Goal: Task Accomplishment & Management: Manage account settings

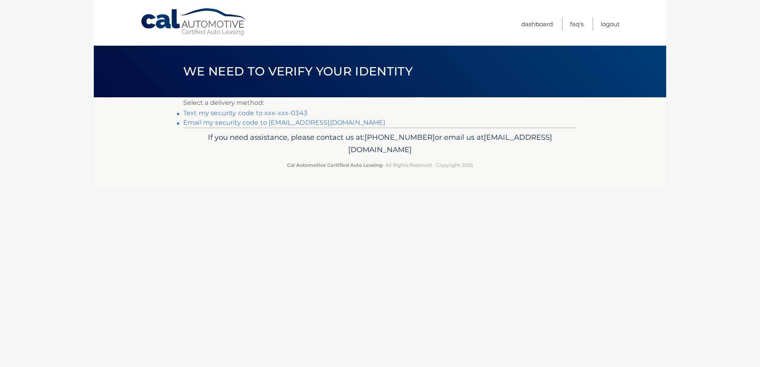
click at [275, 113] on link "Text my security code to xxx-xxx-0343" at bounding box center [245, 113] width 124 height 8
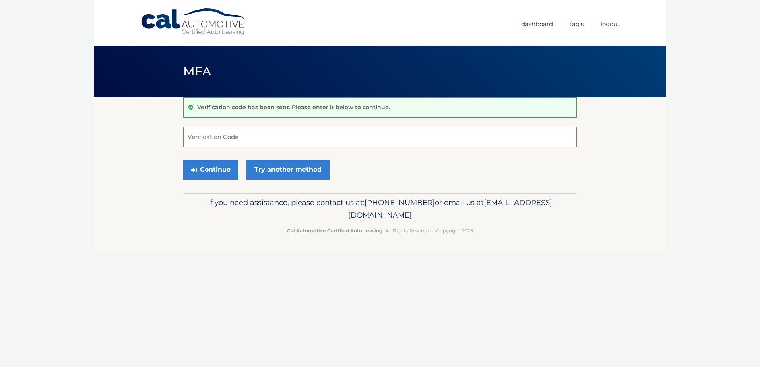
click at [251, 136] on input "Verification Code" at bounding box center [380, 137] width 394 height 20
click at [227, 142] on input "Verification Code" at bounding box center [380, 137] width 394 height 20
type input "301689"
click at [183, 160] on button "Continue" at bounding box center [210, 170] width 55 height 20
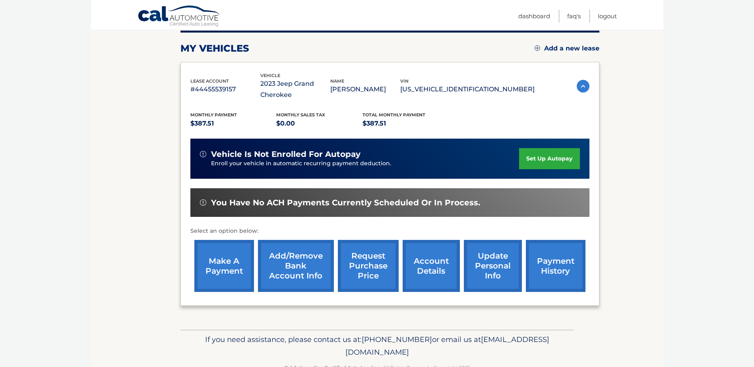
scroll to position [126, 0]
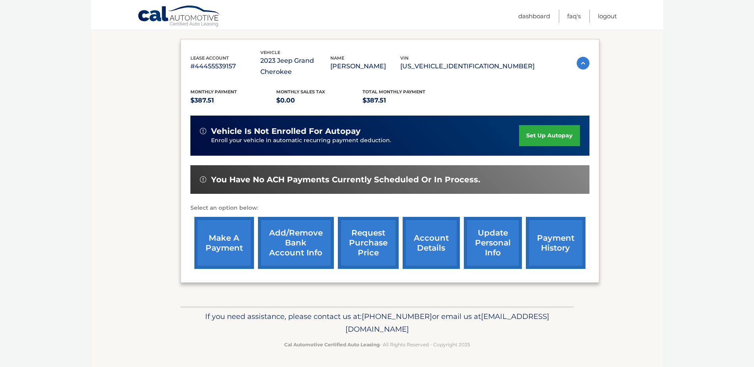
click at [225, 236] on link "make a payment" at bounding box center [224, 243] width 60 height 52
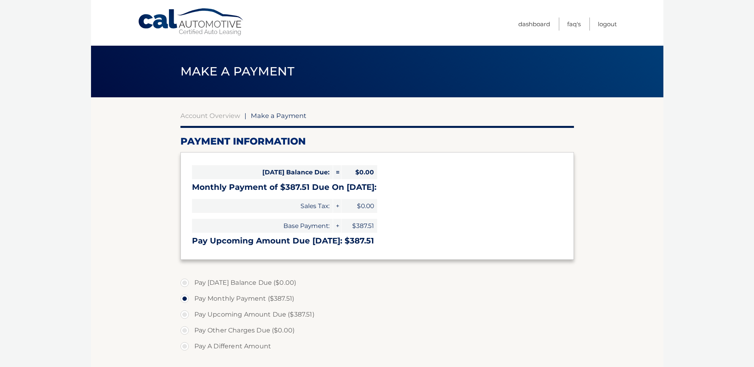
select select "ODMzMzAyNGItYjUyZC00ZDJhLTk1YWEtMDA1MjUzZDkxMTdi"
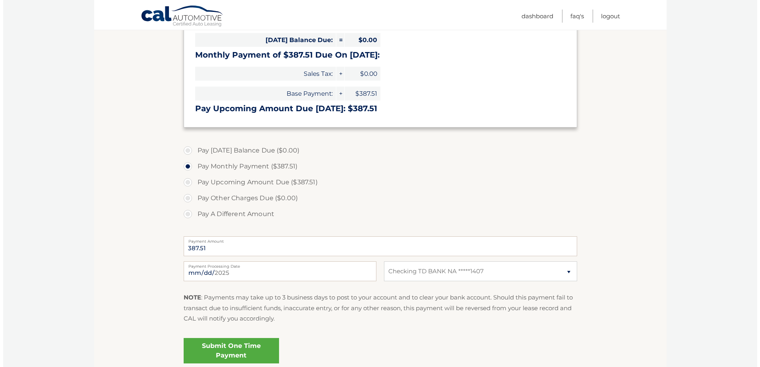
scroll to position [201, 0]
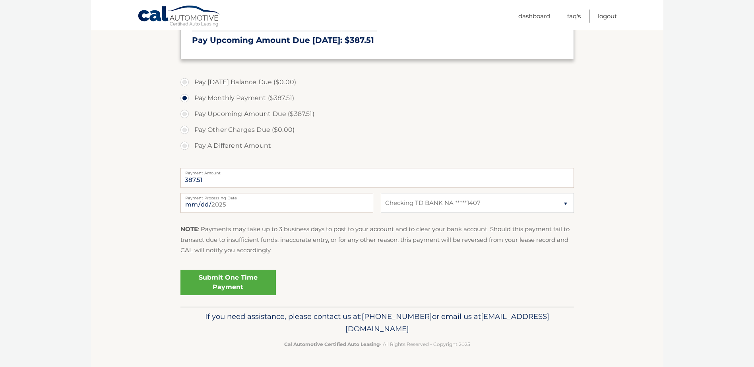
click at [235, 285] on link "Submit One Time Payment" at bounding box center [228, 282] width 95 height 25
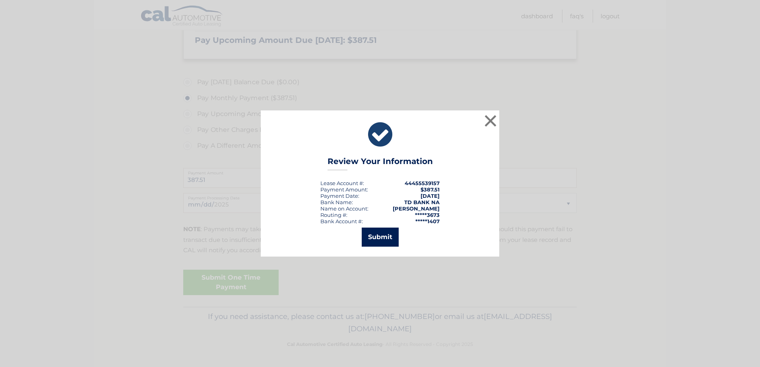
click at [375, 237] on button "Submit" at bounding box center [380, 237] width 37 height 19
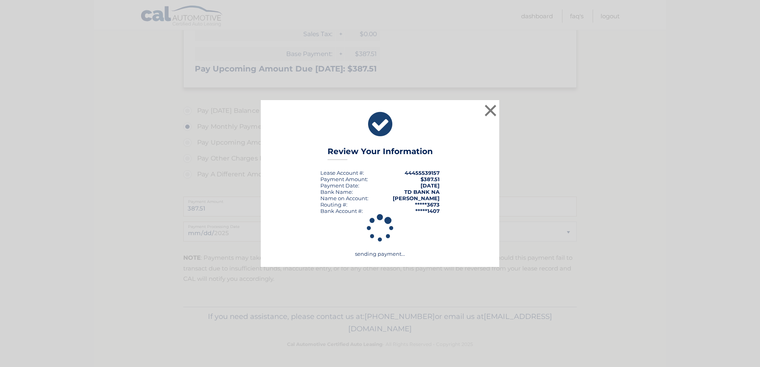
scroll to position [172, 0]
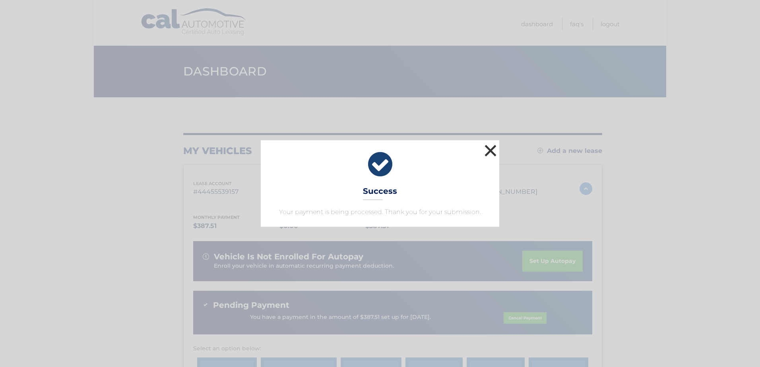
click at [493, 148] on button "×" at bounding box center [491, 151] width 16 height 16
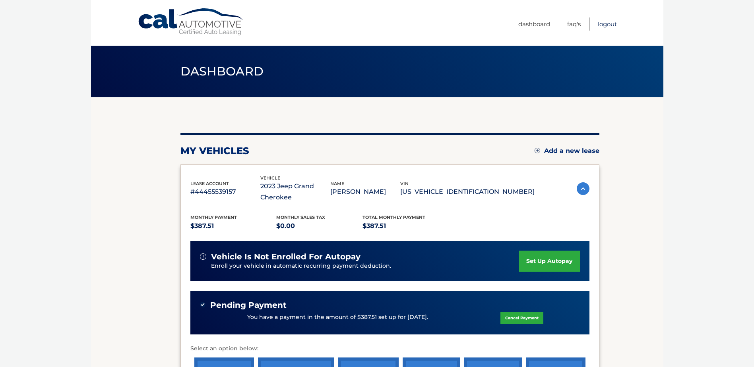
click at [608, 24] on link "Logout" at bounding box center [607, 23] width 19 height 13
